Goal: Transaction & Acquisition: Purchase product/service

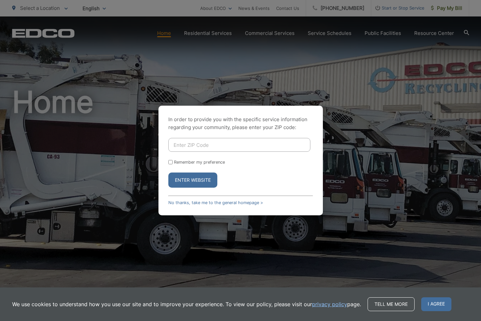
drag, startPoint x: 204, startPoint y: 144, endPoint x: 208, endPoint y: 141, distance: 5.0
click at [204, 143] on input "Enter ZIP Code" at bounding box center [239, 145] width 142 height 14
type input "92113"
click at [183, 181] on button "Enter Website" at bounding box center [192, 179] width 49 height 15
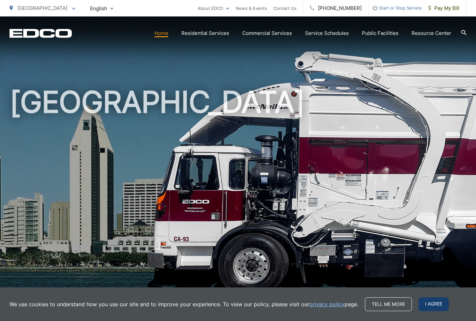
click at [426, 305] on span "I agree" at bounding box center [434, 304] width 30 height 14
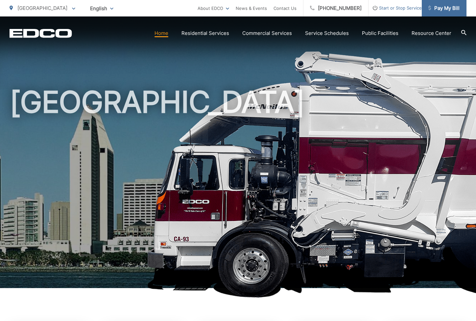
click at [447, 6] on span "Pay My Bill" at bounding box center [444, 8] width 31 height 8
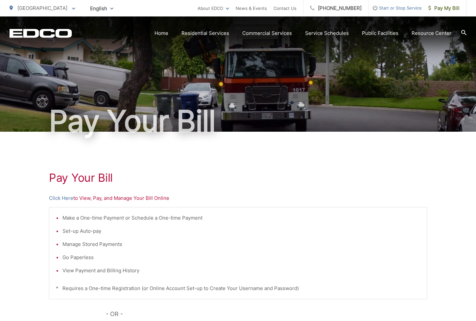
click at [121, 200] on p "Click Here to View, Pay, and Manage Your Bill Online" at bounding box center [238, 198] width 378 height 8
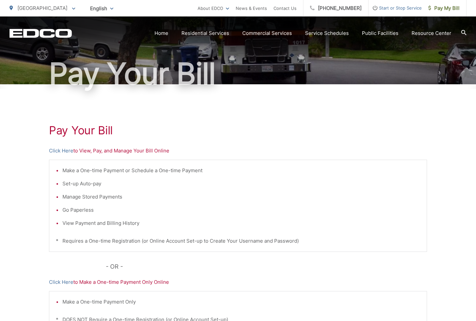
scroll to position [66, 0]
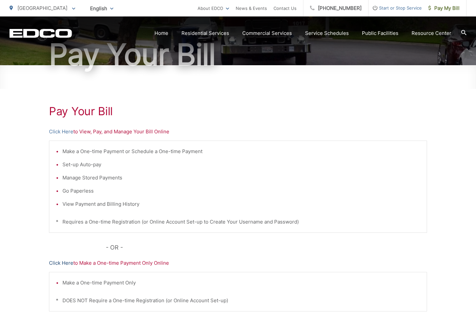
click at [70, 262] on link "Click Here" at bounding box center [61, 263] width 24 height 8
click at [60, 133] on link "Click Here" at bounding box center [61, 132] width 24 height 8
